Goal: Information Seeking & Learning: Learn about a topic

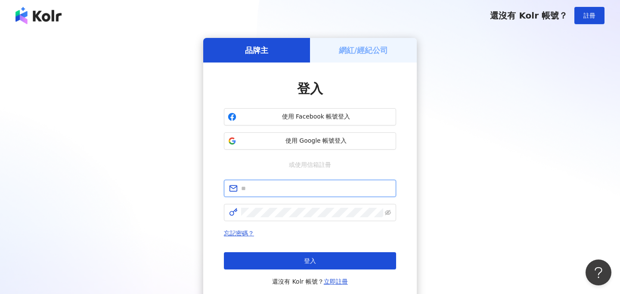
click at [263, 189] on input "text" at bounding box center [316, 188] width 150 height 9
type input "*"
type input "**********"
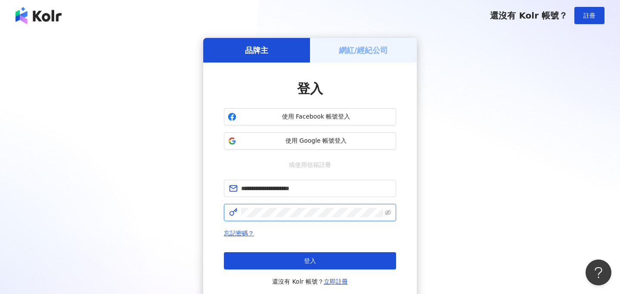
click button "登入" at bounding box center [310, 260] width 172 height 17
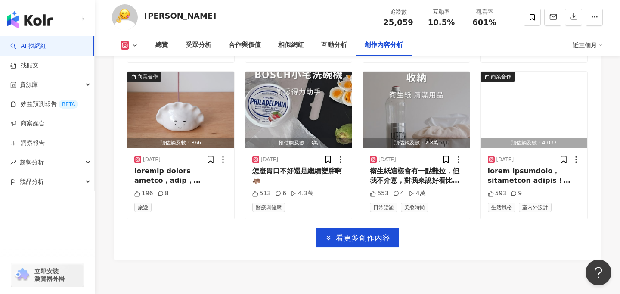
scroll to position [2902, 0]
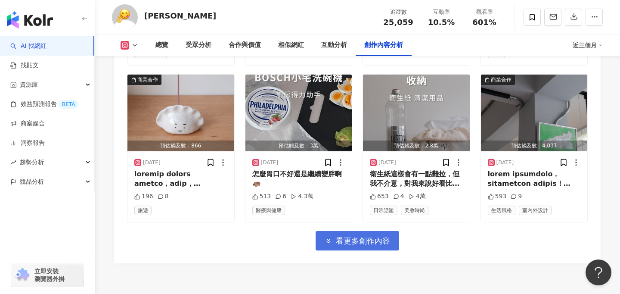
click at [340, 236] on span "看更多創作內容" at bounding box center [363, 240] width 54 height 9
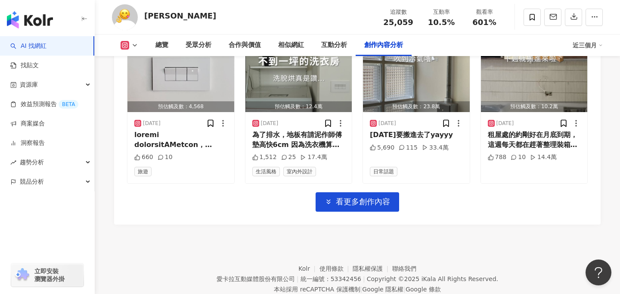
scroll to position [3410, 0]
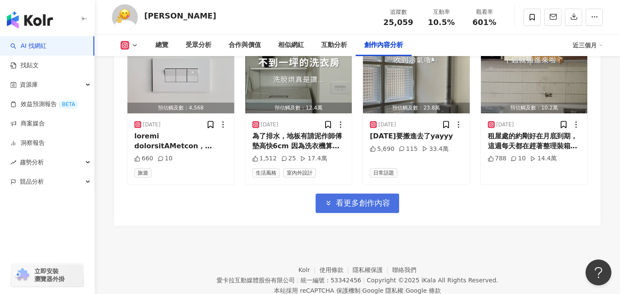
click at [347, 198] on span "看更多創作內容" at bounding box center [363, 202] width 54 height 9
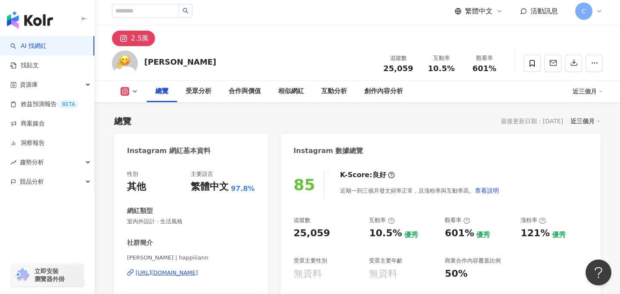
scroll to position [0, 0]
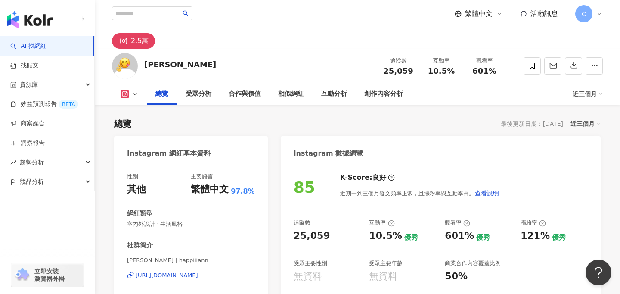
click at [347, 121] on div "總覽 最後更新日期：2025/10/3 近三個月" at bounding box center [357, 124] width 487 height 12
click at [368, 126] on div "總覽 最後更新日期：2025/10/3 近三個月" at bounding box center [357, 124] width 487 height 12
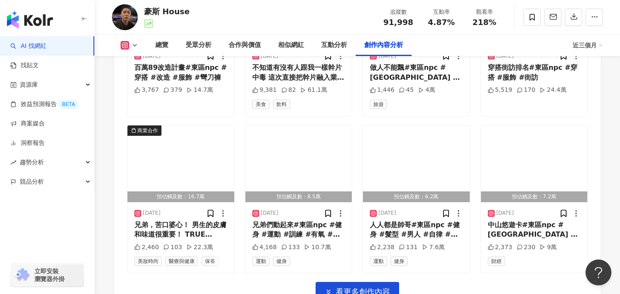
scroll to position [2979, 0]
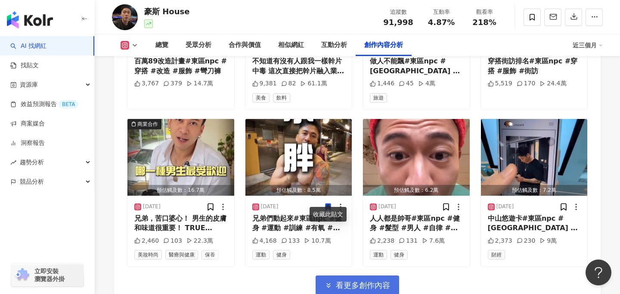
click at [336, 280] on span "看更多創作內容" at bounding box center [363, 284] width 54 height 9
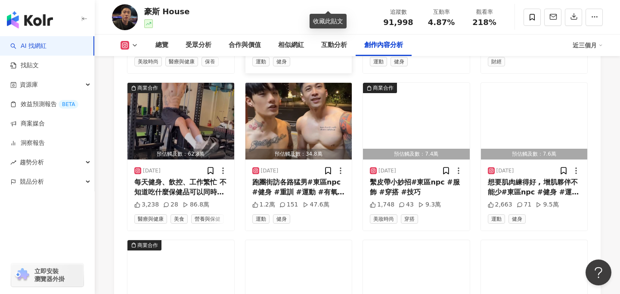
scroll to position [3181, 0]
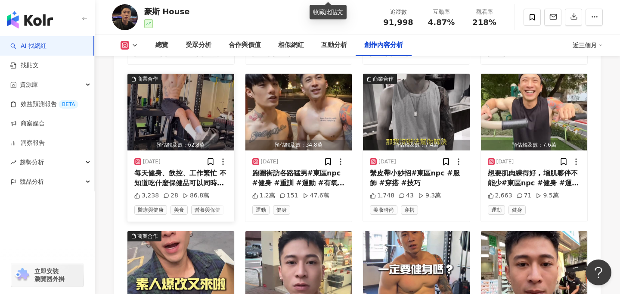
click at [213, 171] on div "每天健身、飲控、工作繁忙 不知道吃什麼保健品可以同時增強體力又能讓訓練更有感 快試試Kamee咖米客製化保健品！ ✔ AI 健康評估，3分鐘幫你挑對保健品 ✔…" at bounding box center [180, 177] width 93 height 19
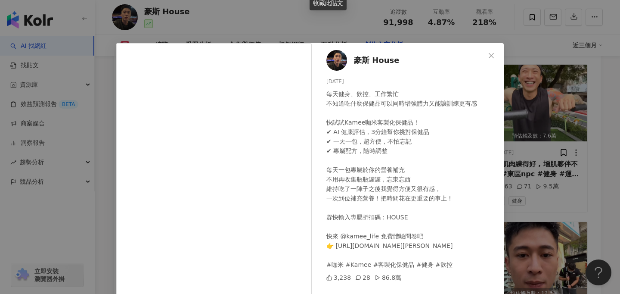
scroll to position [93, 0]
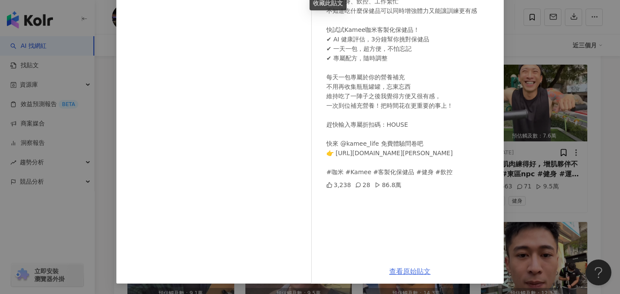
click at [409, 274] on link "查看原始貼文" at bounding box center [409, 271] width 41 height 8
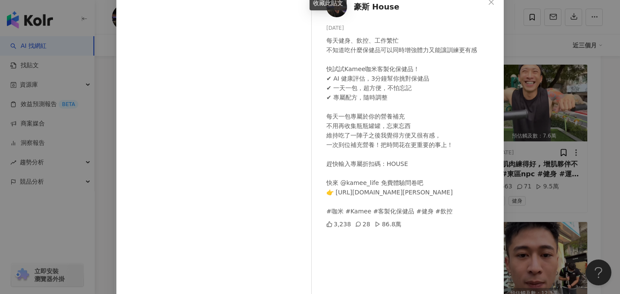
scroll to position [42, 0]
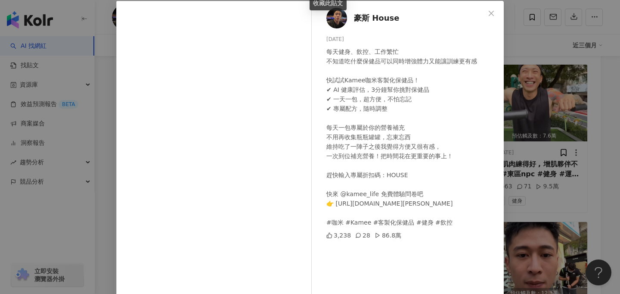
click at [596, 196] on div "豪斯 House 2025/9/20 每天健身、飲控、工作繁忙 不知道吃什麼保健品可以同時增強體力又能讓訓練更有感 快試試Kamee咖米客製化保健品！ ✔ A…" at bounding box center [310, 147] width 620 height 294
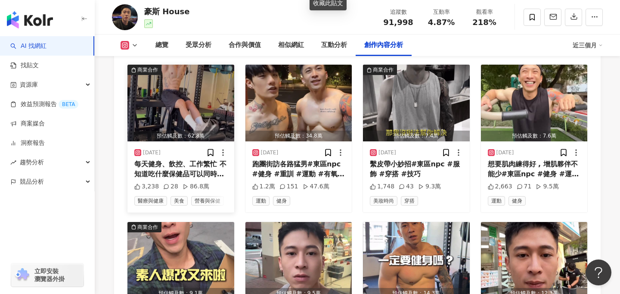
click at [174, 159] on div "每天健身、飲控、工作繁忙 不知道吃什麼保健品可以同時增強體力又能讓訓練更有感 快試試Kamee咖米客製化保健品！ ✔ AI 健康評估，3分鐘幫你挑對保健品 ✔…" at bounding box center [180, 168] width 93 height 19
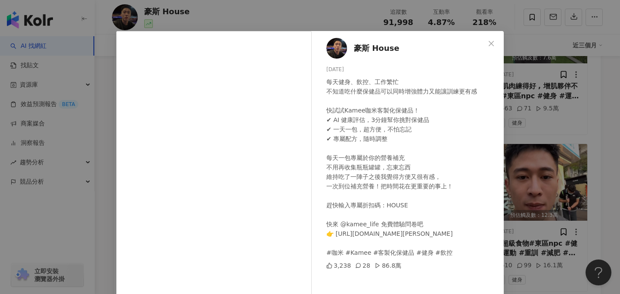
scroll to position [93, 0]
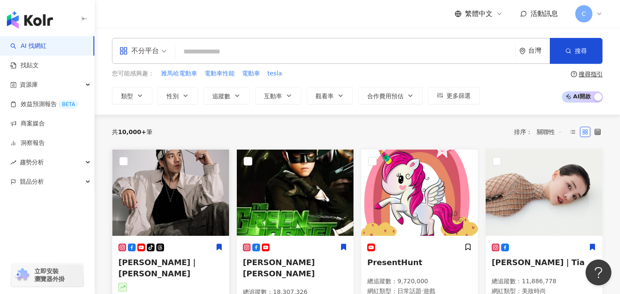
click at [219, 199] on img at bounding box center [170, 192] width 117 height 86
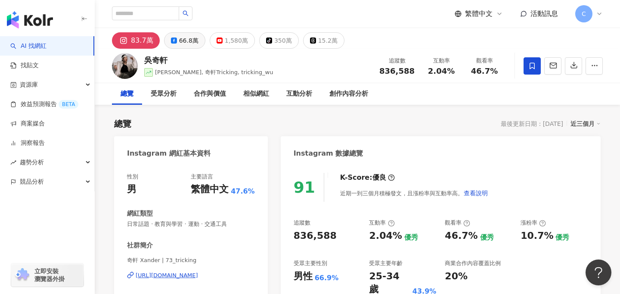
click at [179, 46] on div "66.8萬" at bounding box center [188, 40] width 19 height 12
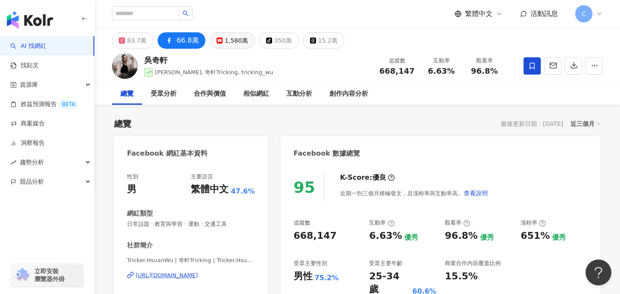
click at [225, 44] on div "1,580萬" at bounding box center [236, 40] width 23 height 12
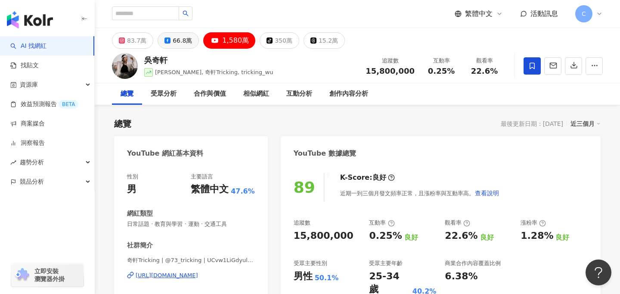
click at [173, 41] on div "66.8萬" at bounding box center [182, 40] width 19 height 12
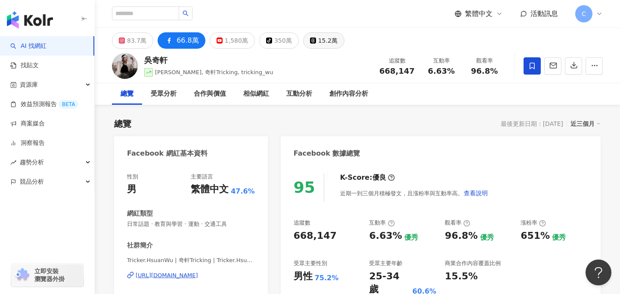
click at [308, 44] on button "15.2萬" at bounding box center [323, 40] width 41 height 16
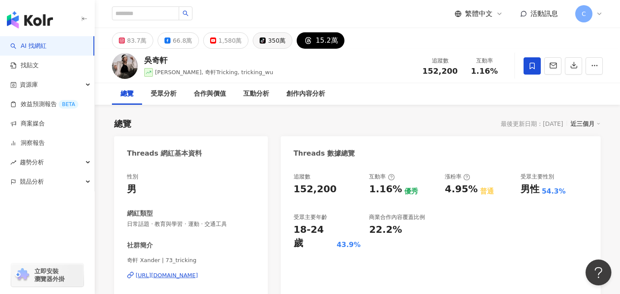
click at [271, 44] on div "350萬" at bounding box center [277, 40] width 18 height 12
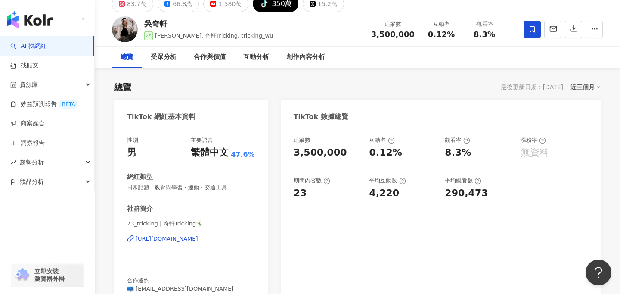
scroll to position [38, 0]
